Goal: Information Seeking & Learning: Learn about a topic

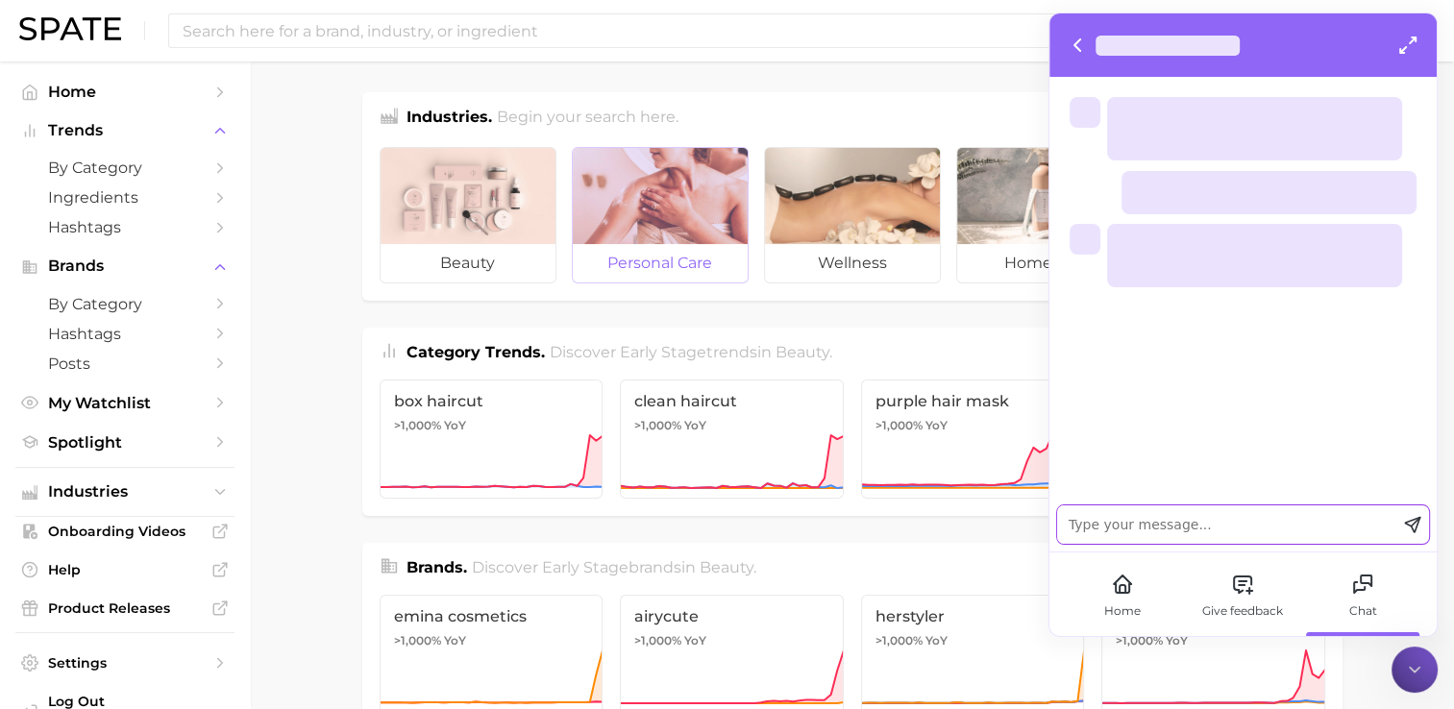
scroll to position [563, 0]
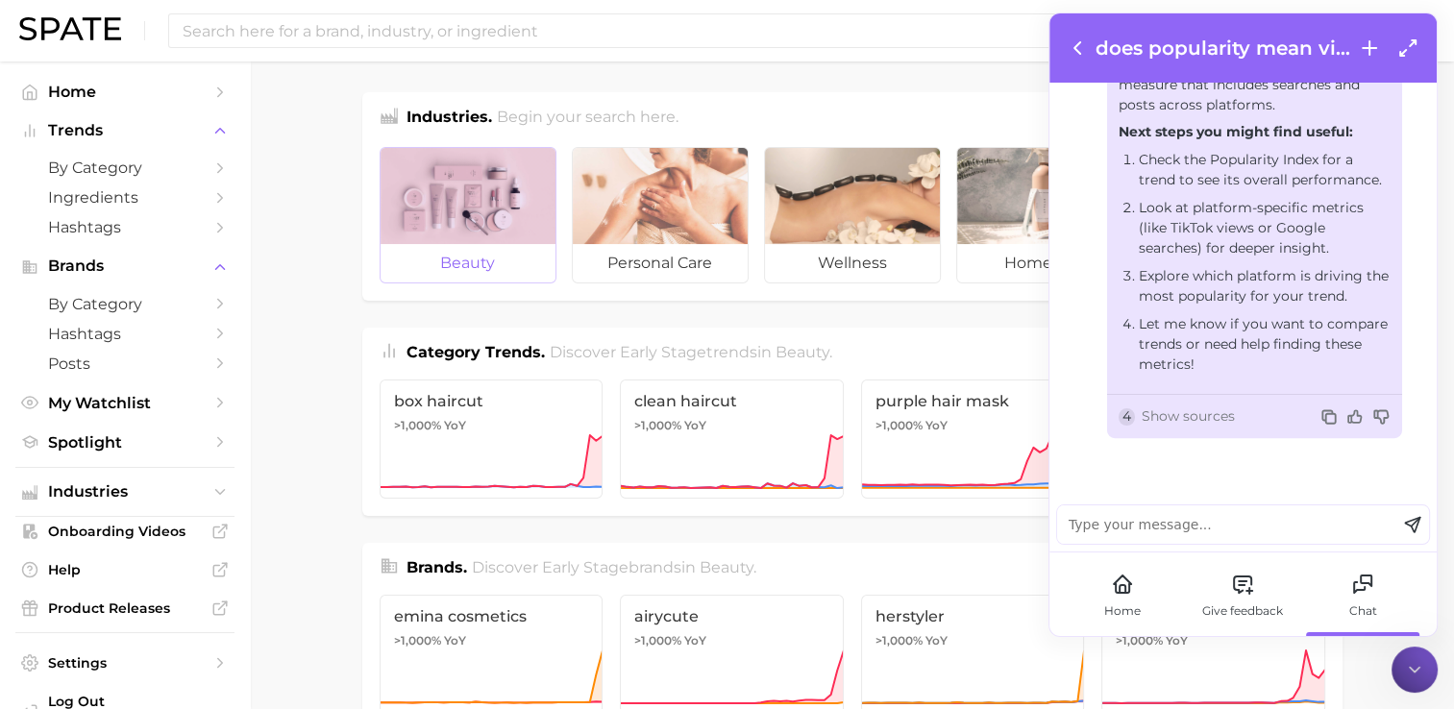
click at [472, 194] on div at bounding box center [468, 196] width 175 height 96
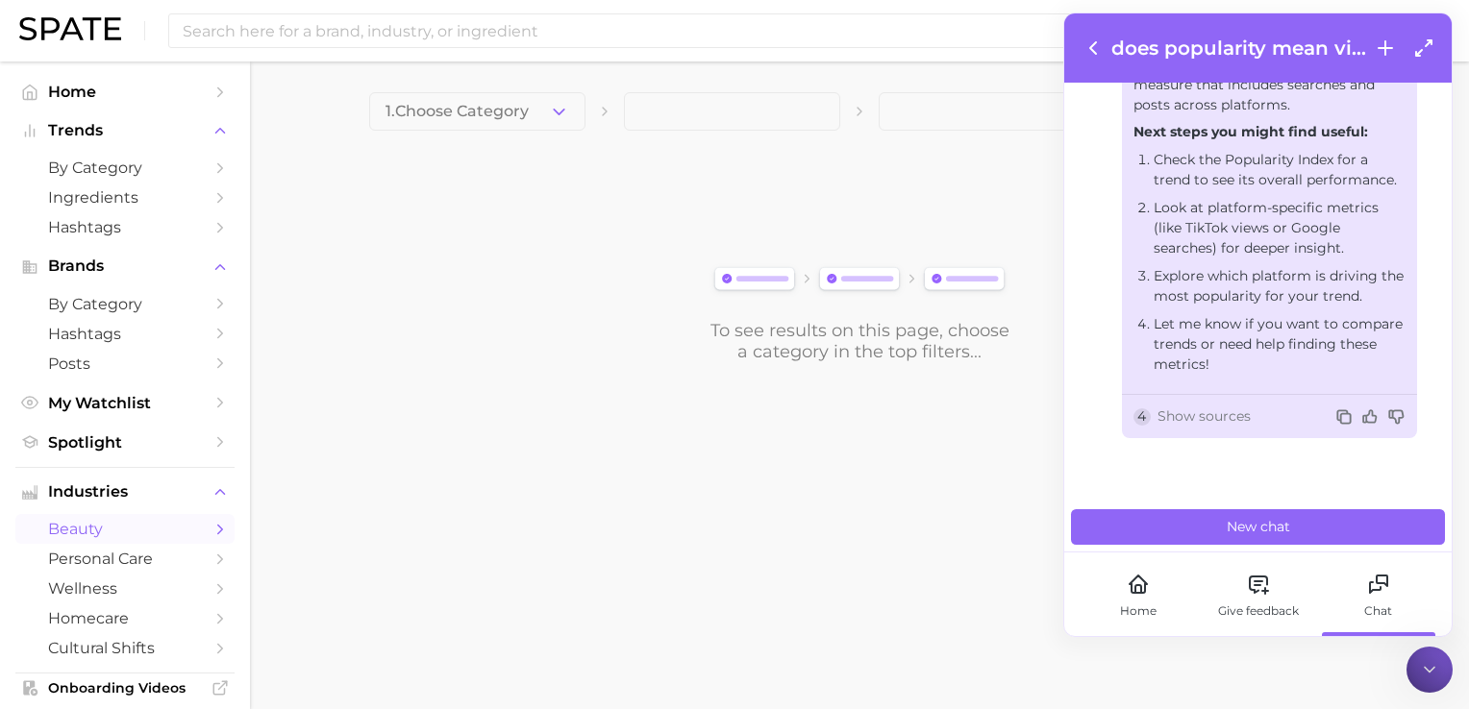
click at [1422, 658] on div at bounding box center [1429, 670] width 46 height 46
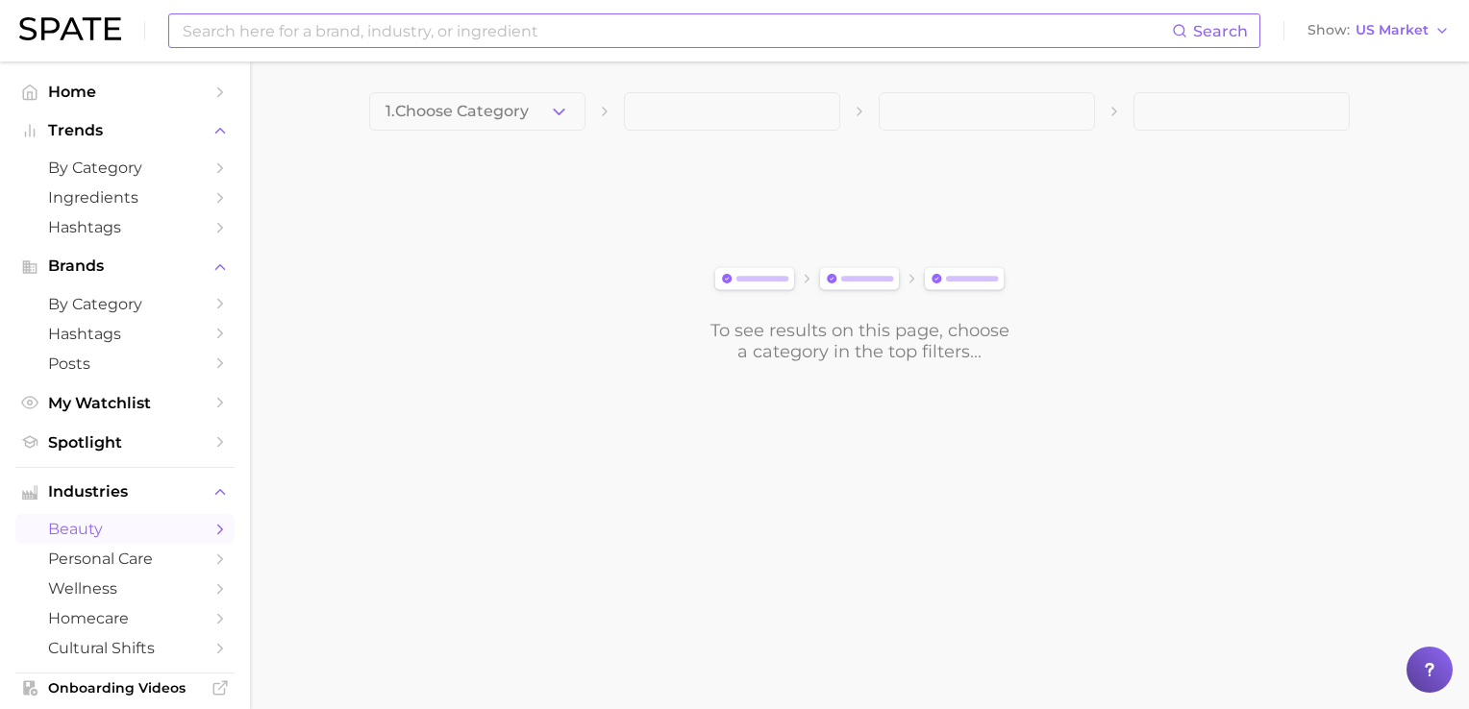
click at [298, 37] on input at bounding box center [676, 30] width 991 height 33
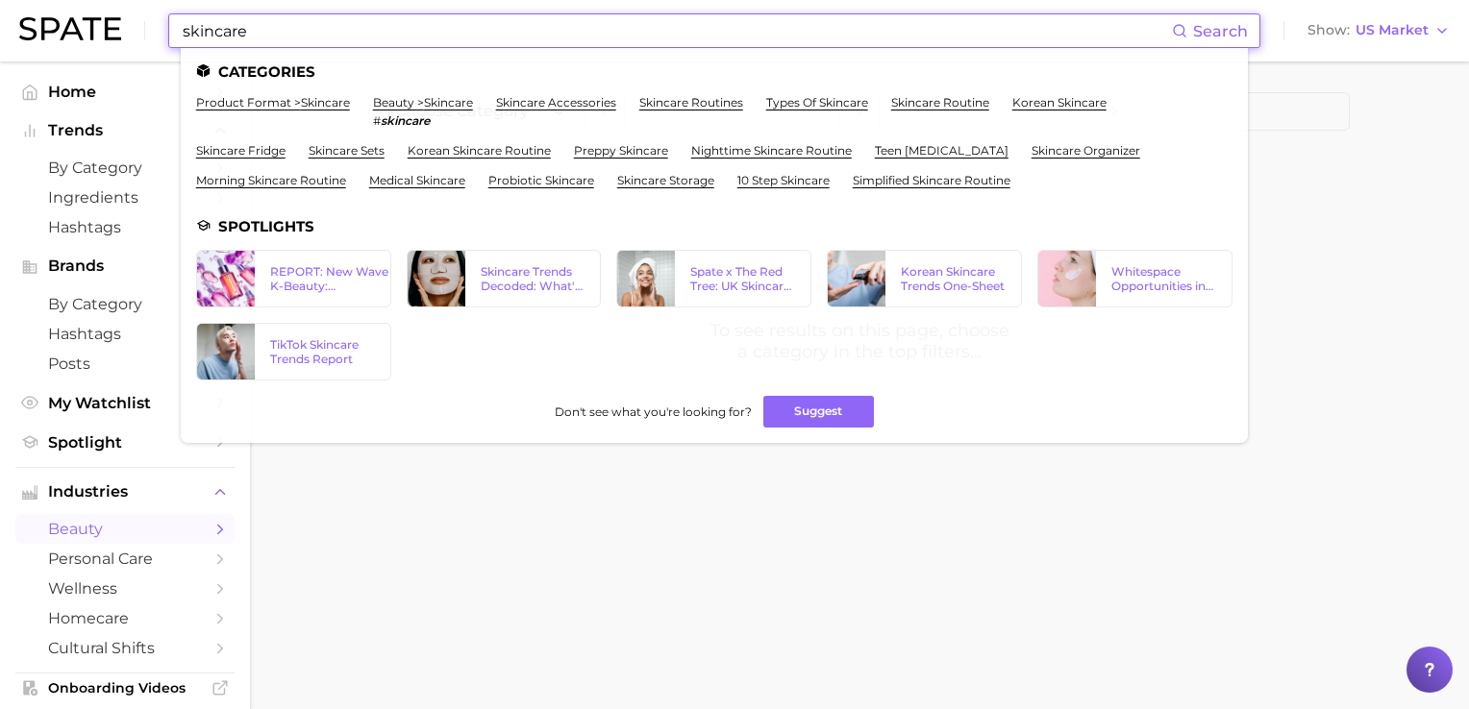
type input "skincare"
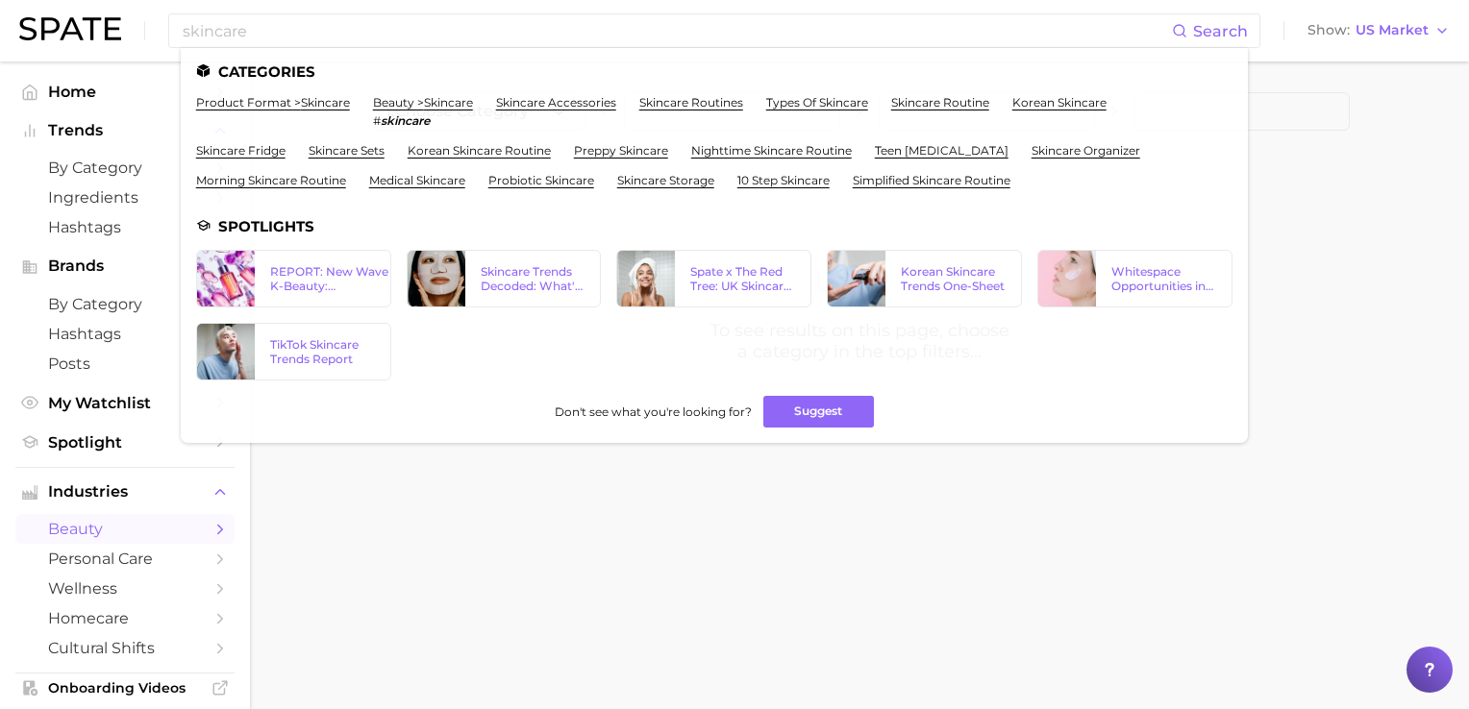
click at [692, 556] on body "skincare Search Categories product format > skincare beauty > skincare # skinca…" at bounding box center [734, 354] width 1469 height 709
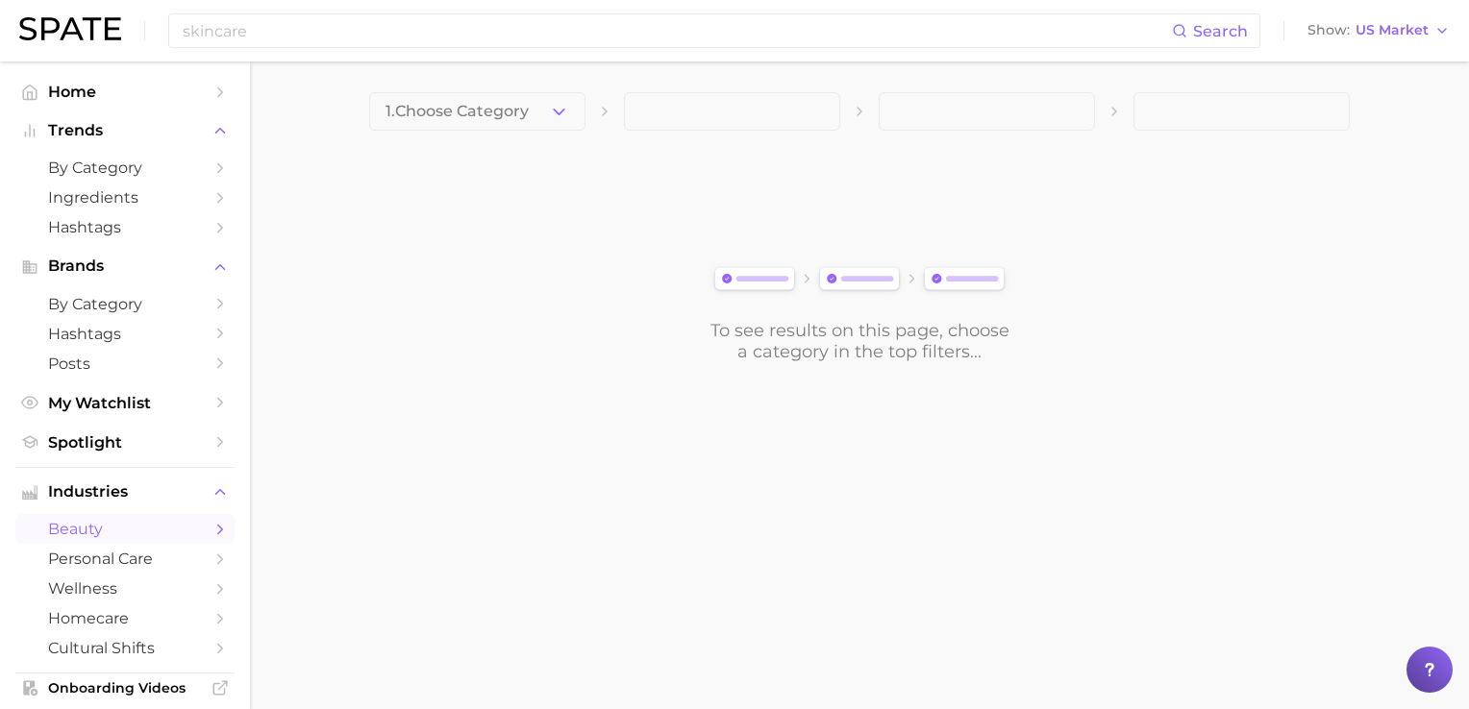
click at [500, 132] on div "1. Choose Category To see results on this page, choose a category in the top fi…" at bounding box center [859, 227] width 981 height 270
click at [506, 112] on span "1. Choose Category" at bounding box center [456, 111] width 143 height 17
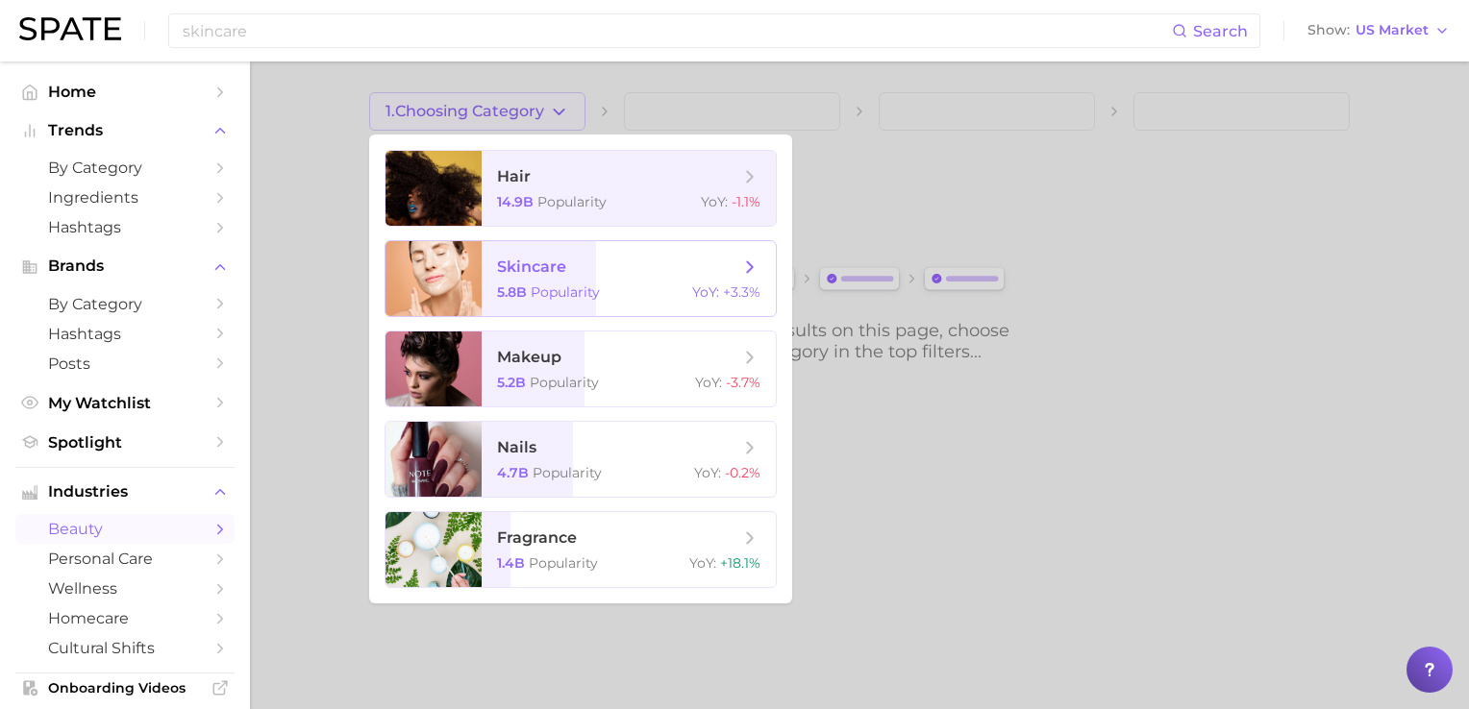
click at [540, 270] on span "skincare" at bounding box center [531, 267] width 69 height 18
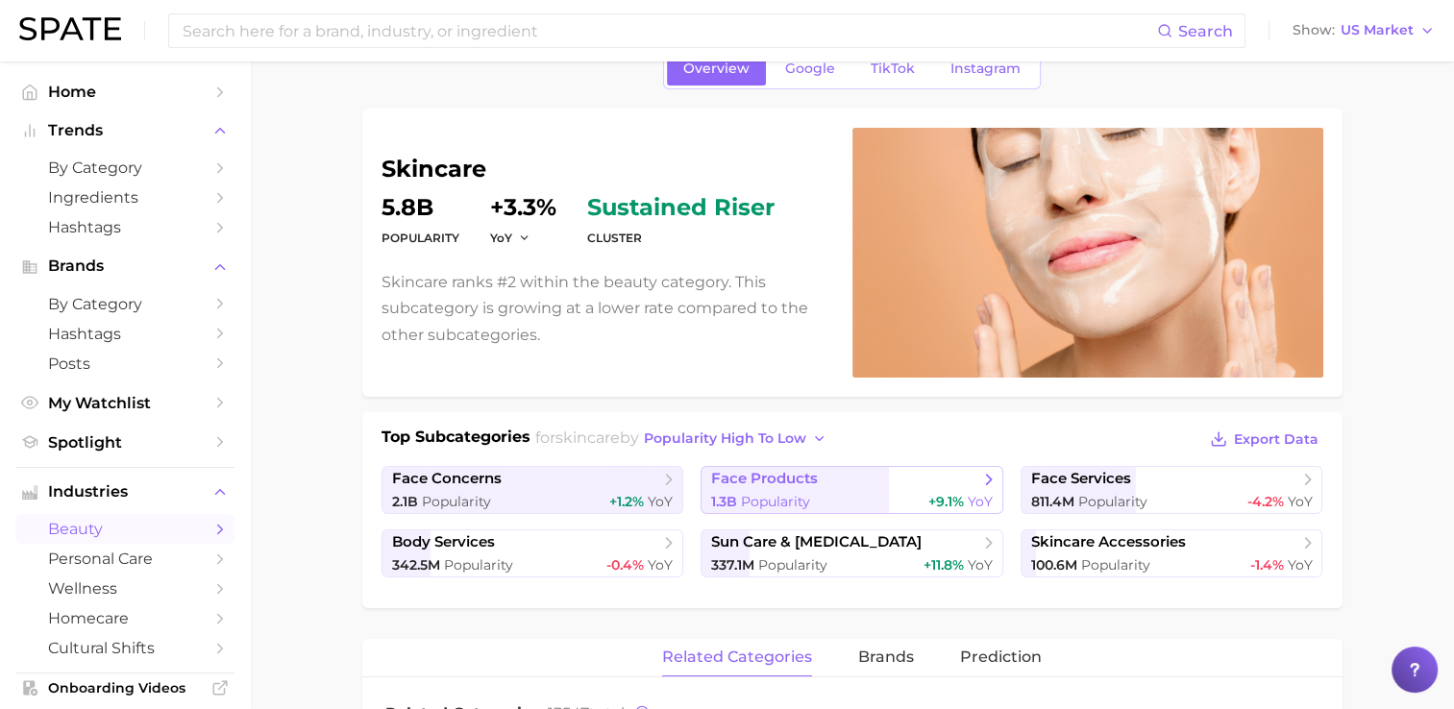
scroll to position [192, 0]
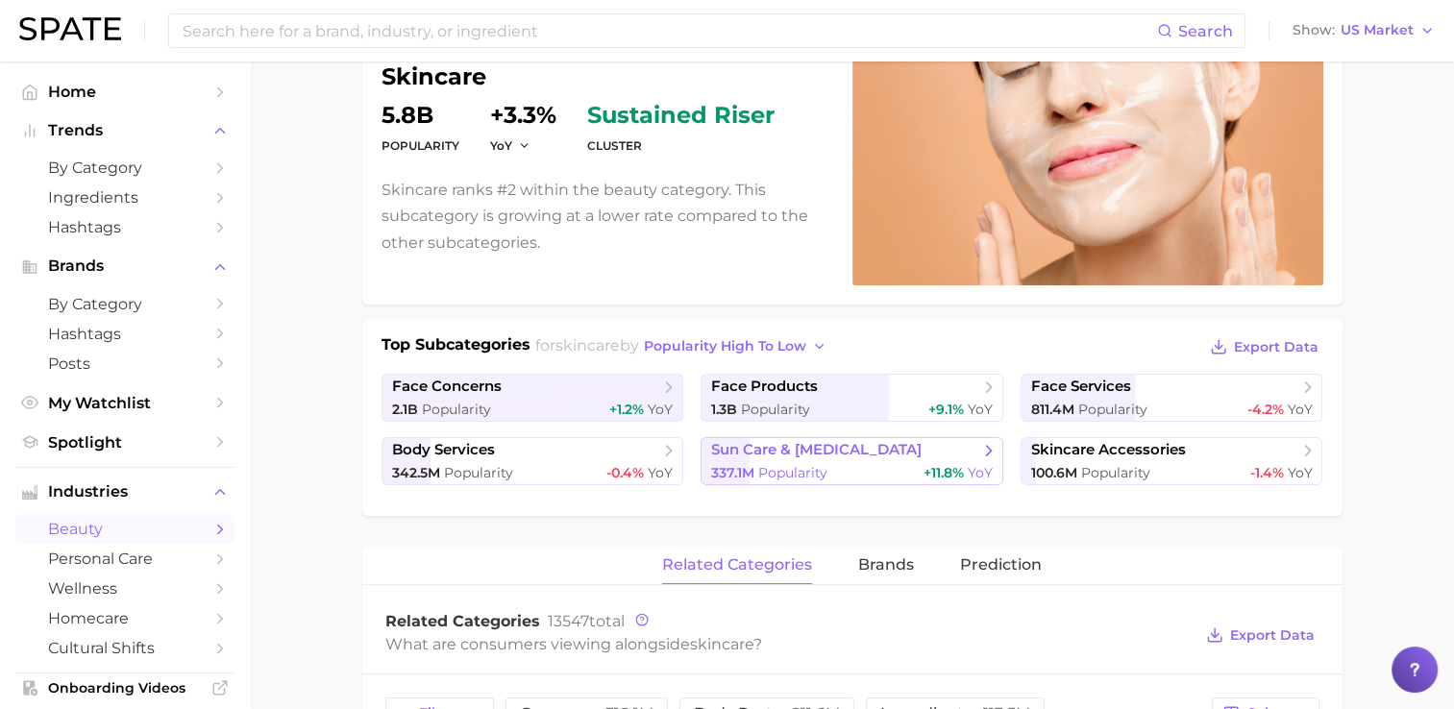
click at [796, 441] on span "sun care & [MEDICAL_DATA]" at bounding box center [816, 450] width 211 height 18
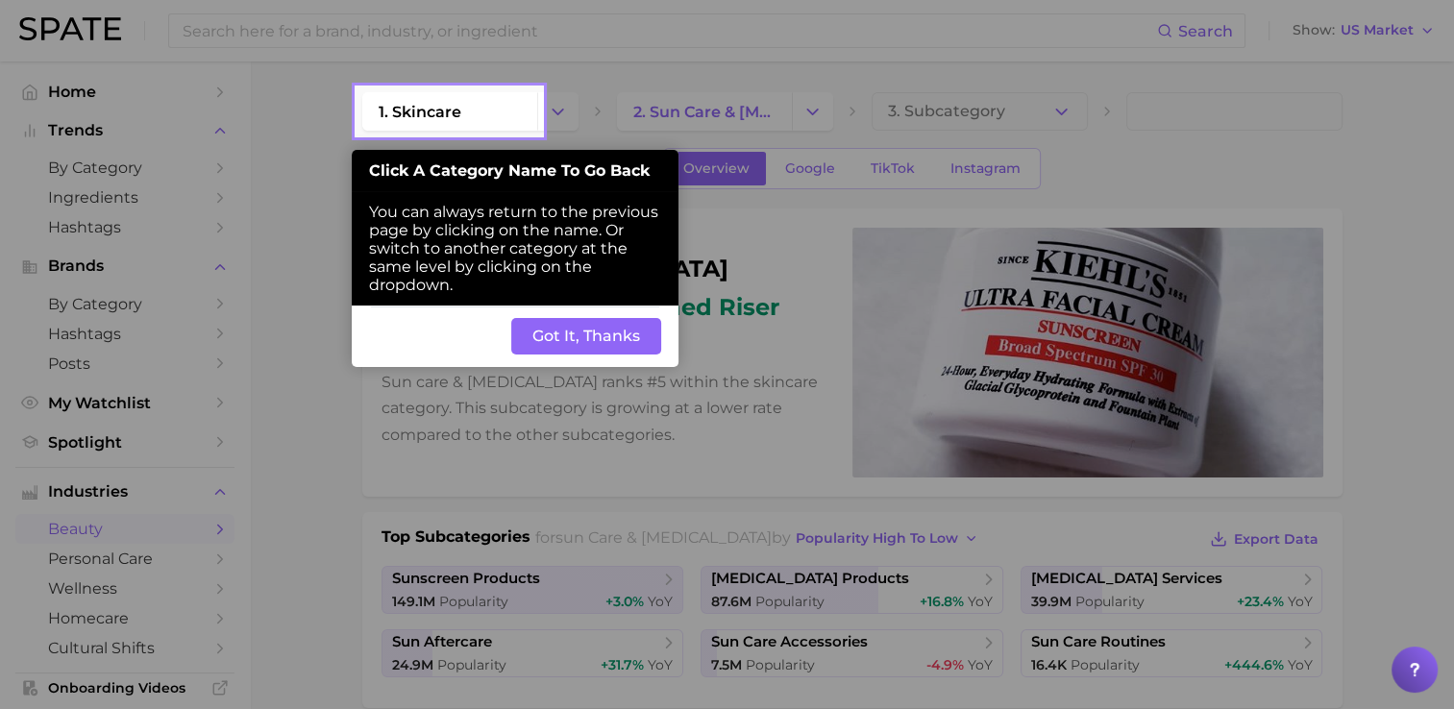
click at [627, 336] on button "Got It, Thanks" at bounding box center [586, 336] width 150 height 37
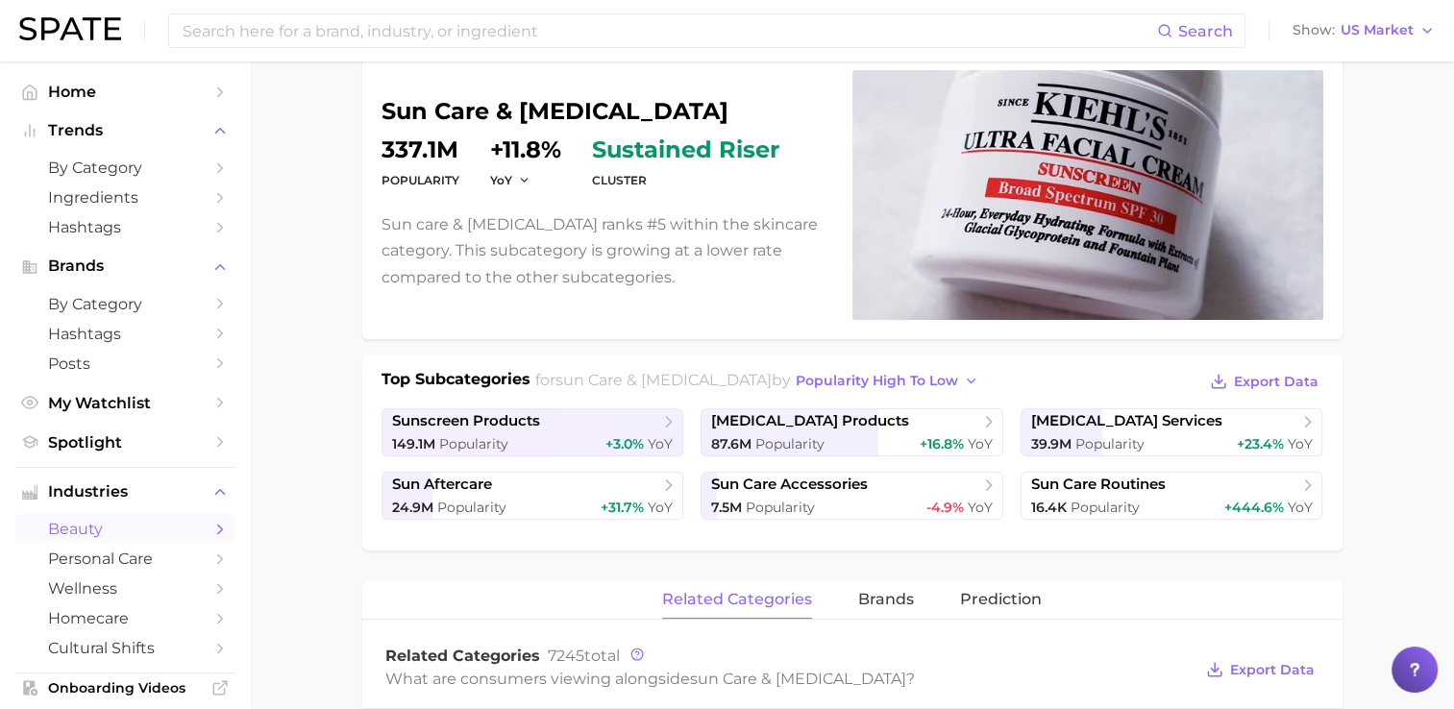
scroll to position [192, 0]
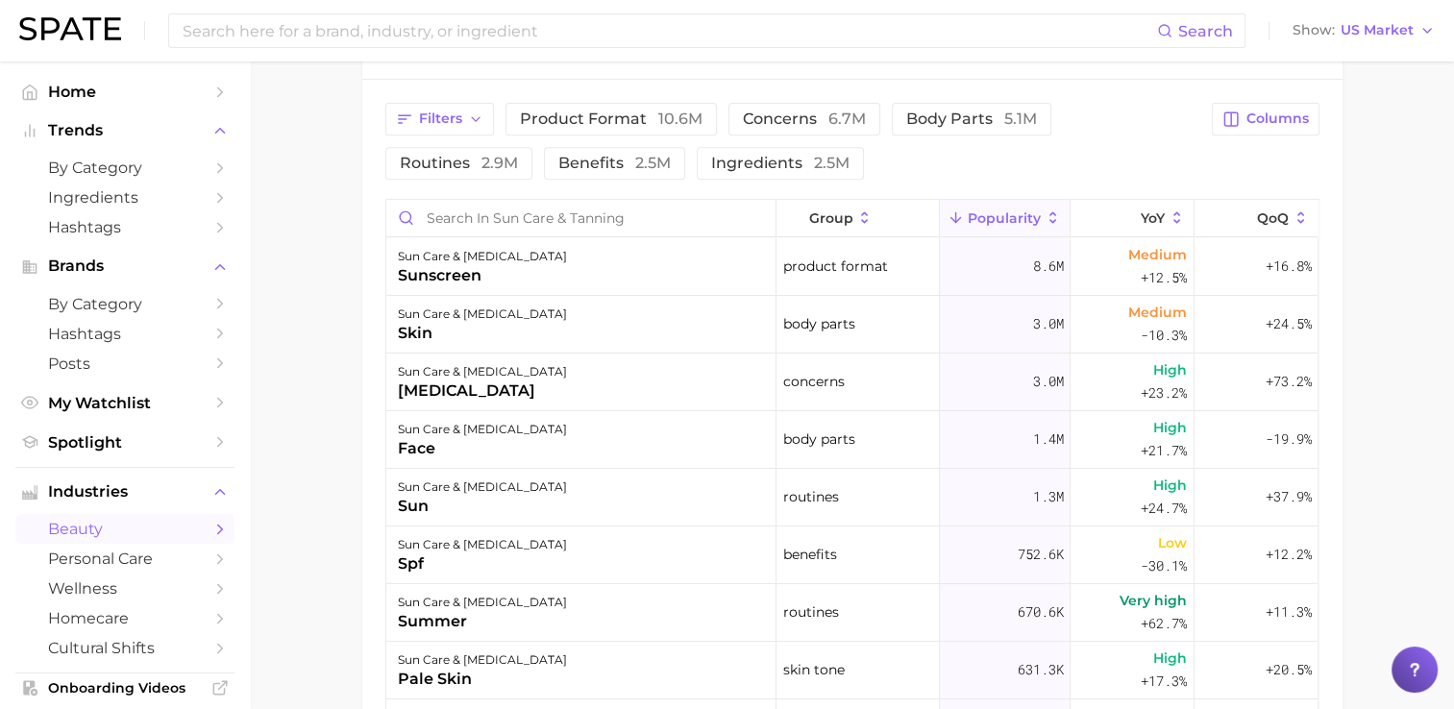
scroll to position [673, 0]
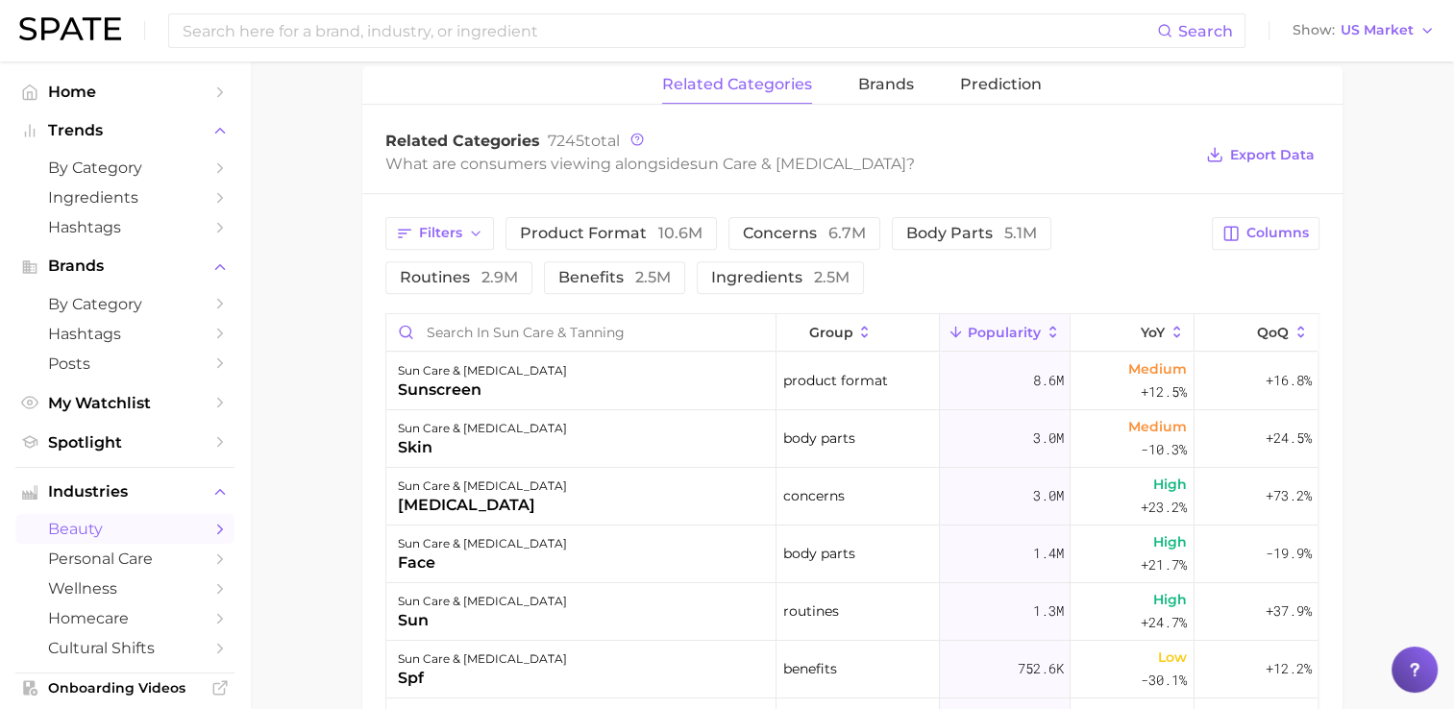
click at [331, 584] on main "1. skincare 2. sun care & [MEDICAL_DATA] 3. Subcategory Overview Google TikTok …" at bounding box center [852, 265] width 1205 height 1753
